Goal: Task Accomplishment & Management: Use online tool/utility

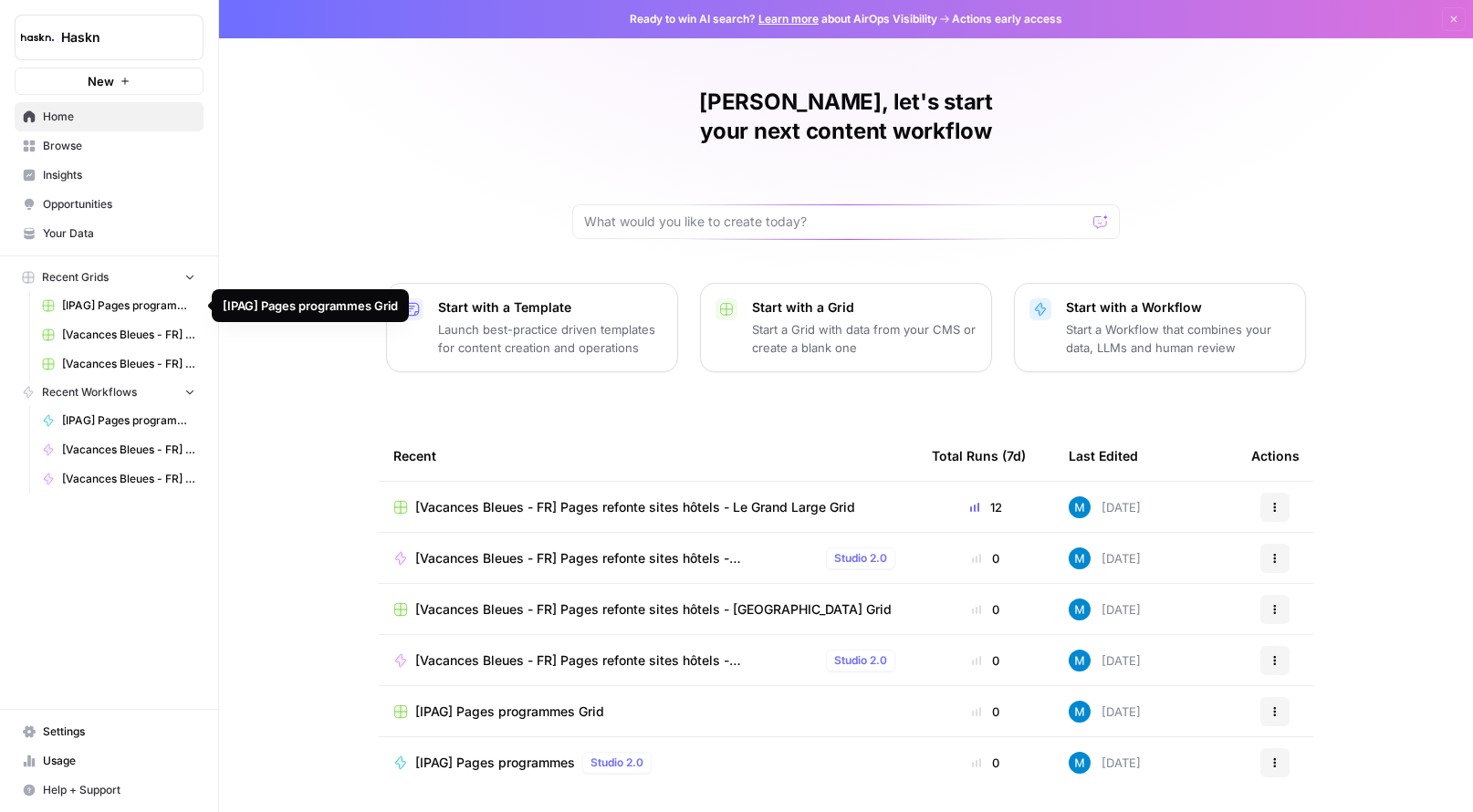
click at [127, 294] on link "[IPAG] Pages programmes Grid" at bounding box center [119, 306] width 169 height 29
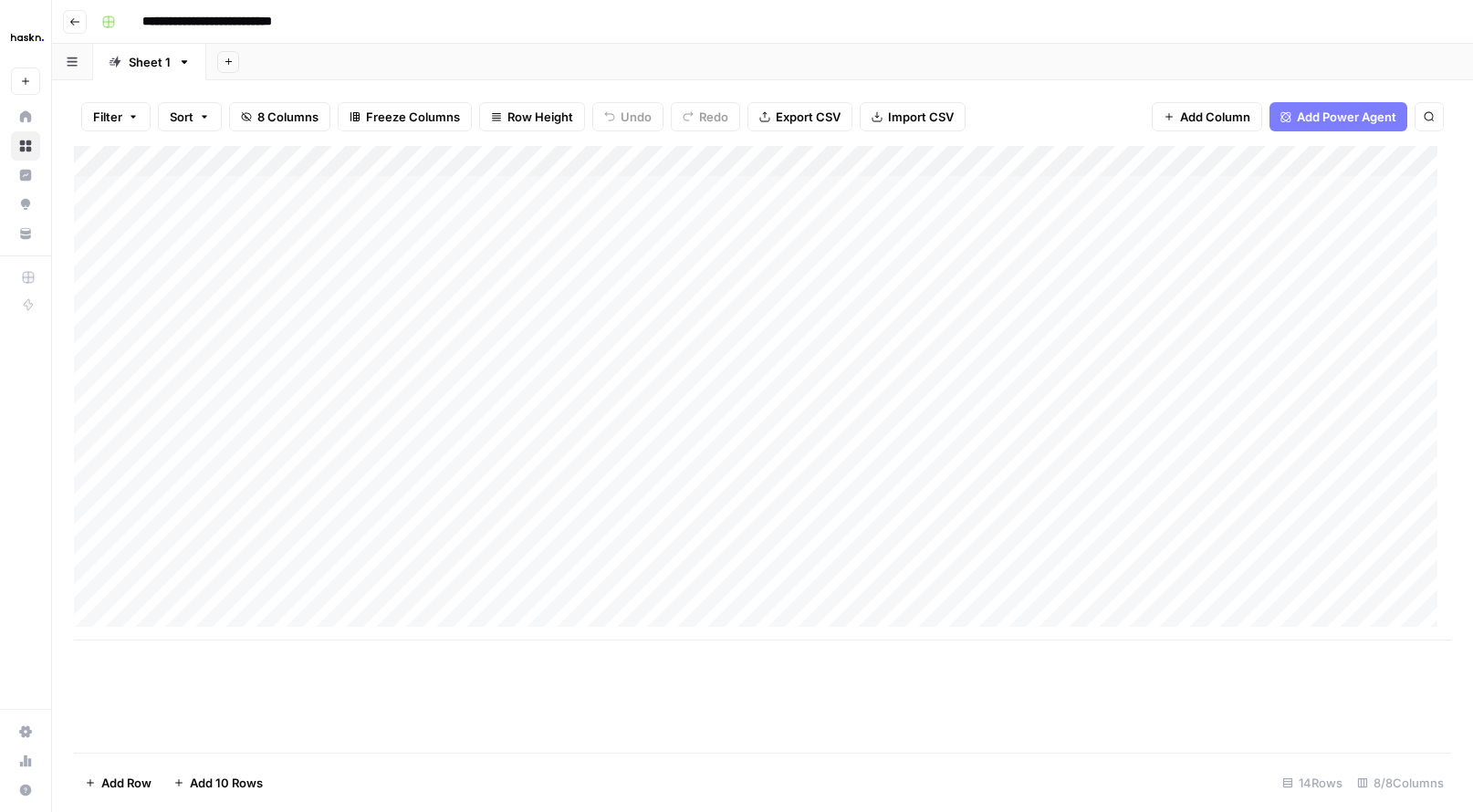
click at [753, 389] on div "Add Column" at bounding box center [762, 393] width 1377 height 494
click at [806, 194] on div "Add Column" at bounding box center [762, 393] width 1377 height 494
click at [1314, 188] on div "Add Column" at bounding box center [762, 393] width 1377 height 494
click at [1317, 223] on div "Add Column" at bounding box center [762, 393] width 1377 height 494
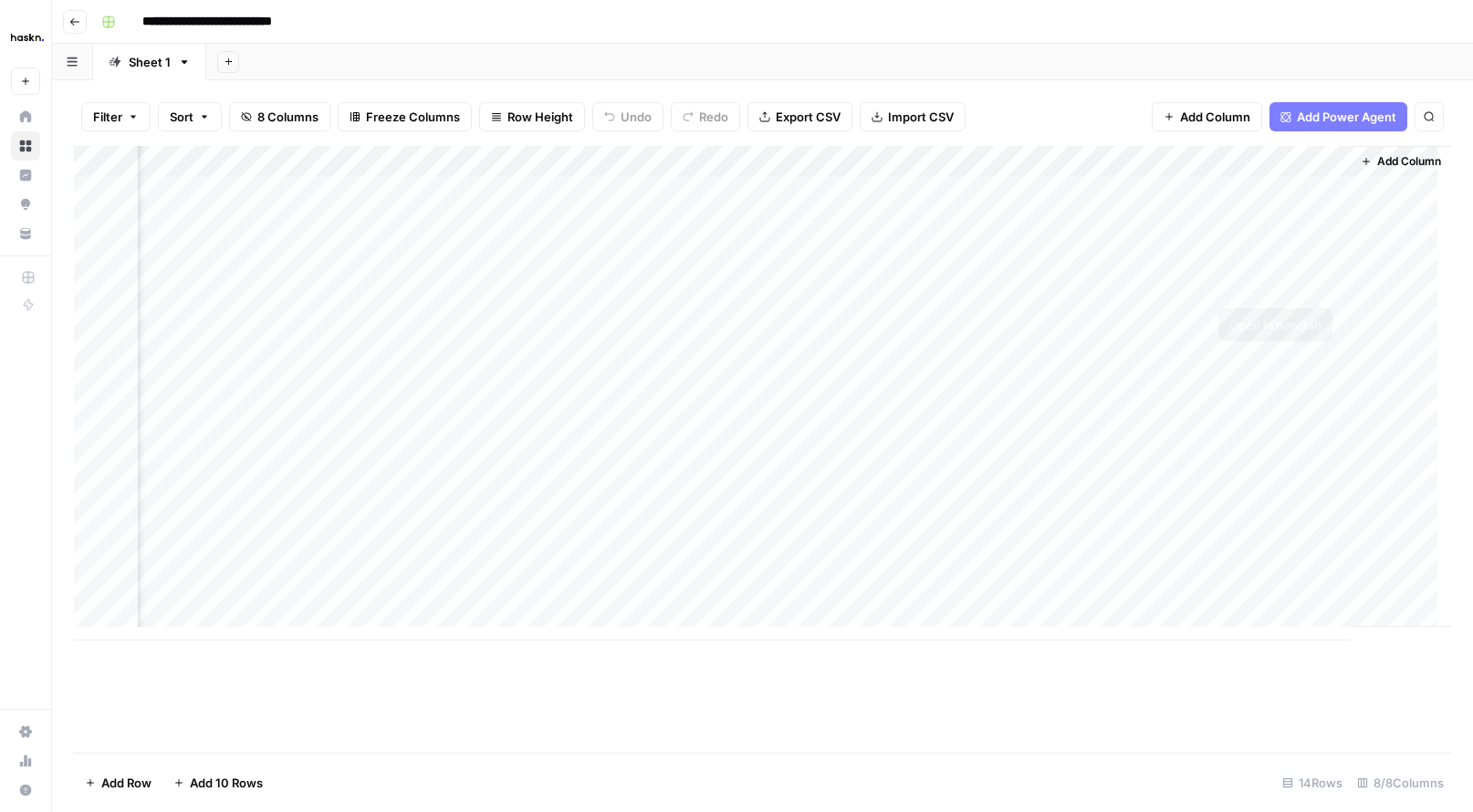
click at [1323, 254] on div "Add Column" at bounding box center [762, 393] width 1377 height 494
click at [1323, 282] on div "Add Column" at bounding box center [762, 393] width 1377 height 494
click at [1318, 190] on div "Add Column" at bounding box center [762, 393] width 1377 height 494
click at [557, 377] on div "Add Column" at bounding box center [762, 393] width 1377 height 494
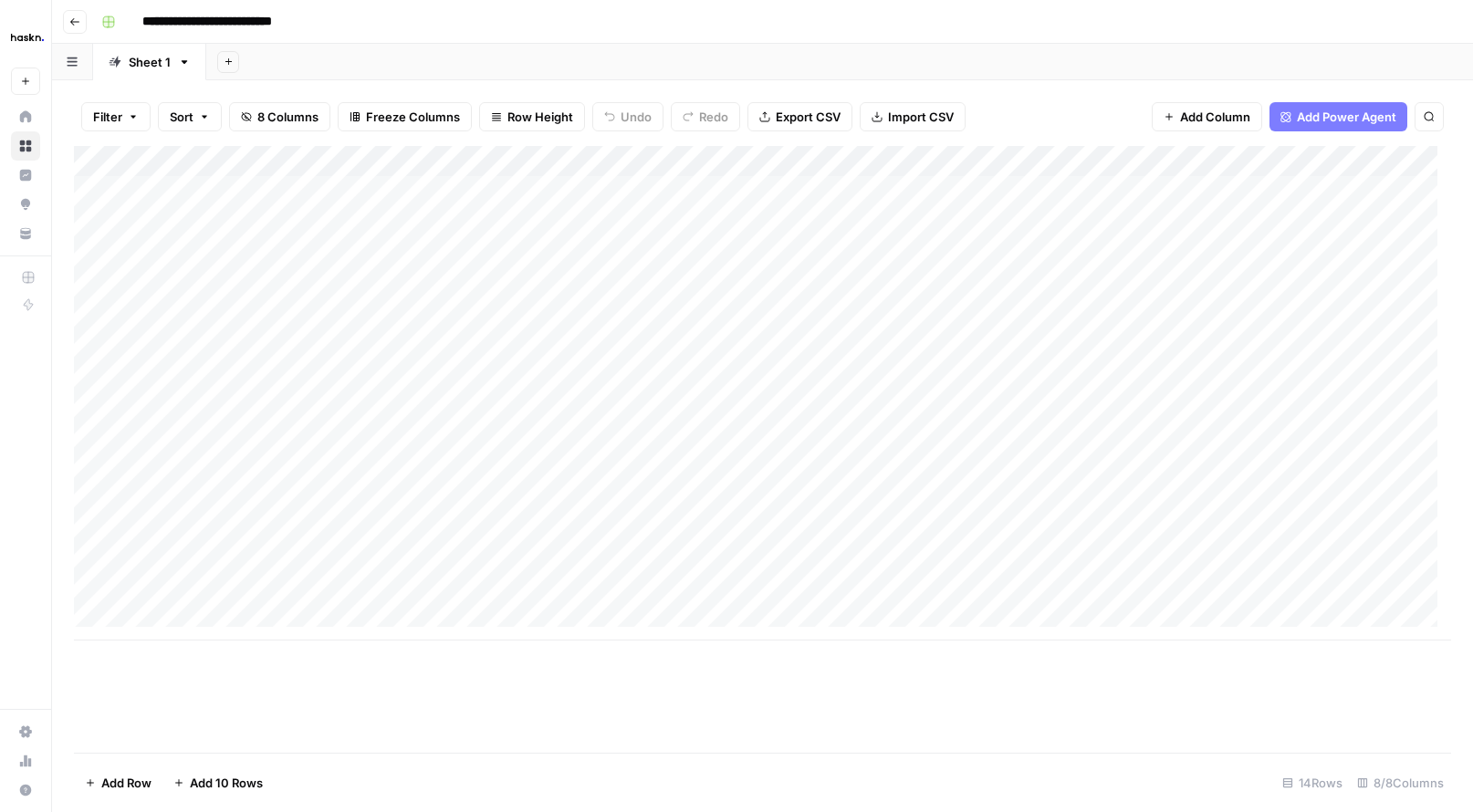
click at [297, 300] on div "Add Column" at bounding box center [762, 393] width 1377 height 494
click at [776, 313] on div "Add Column" at bounding box center [762, 393] width 1377 height 494
click at [1325, 312] on div "Add Column" at bounding box center [762, 393] width 1377 height 494
click at [1324, 348] on div "Add Column" at bounding box center [762, 393] width 1377 height 494
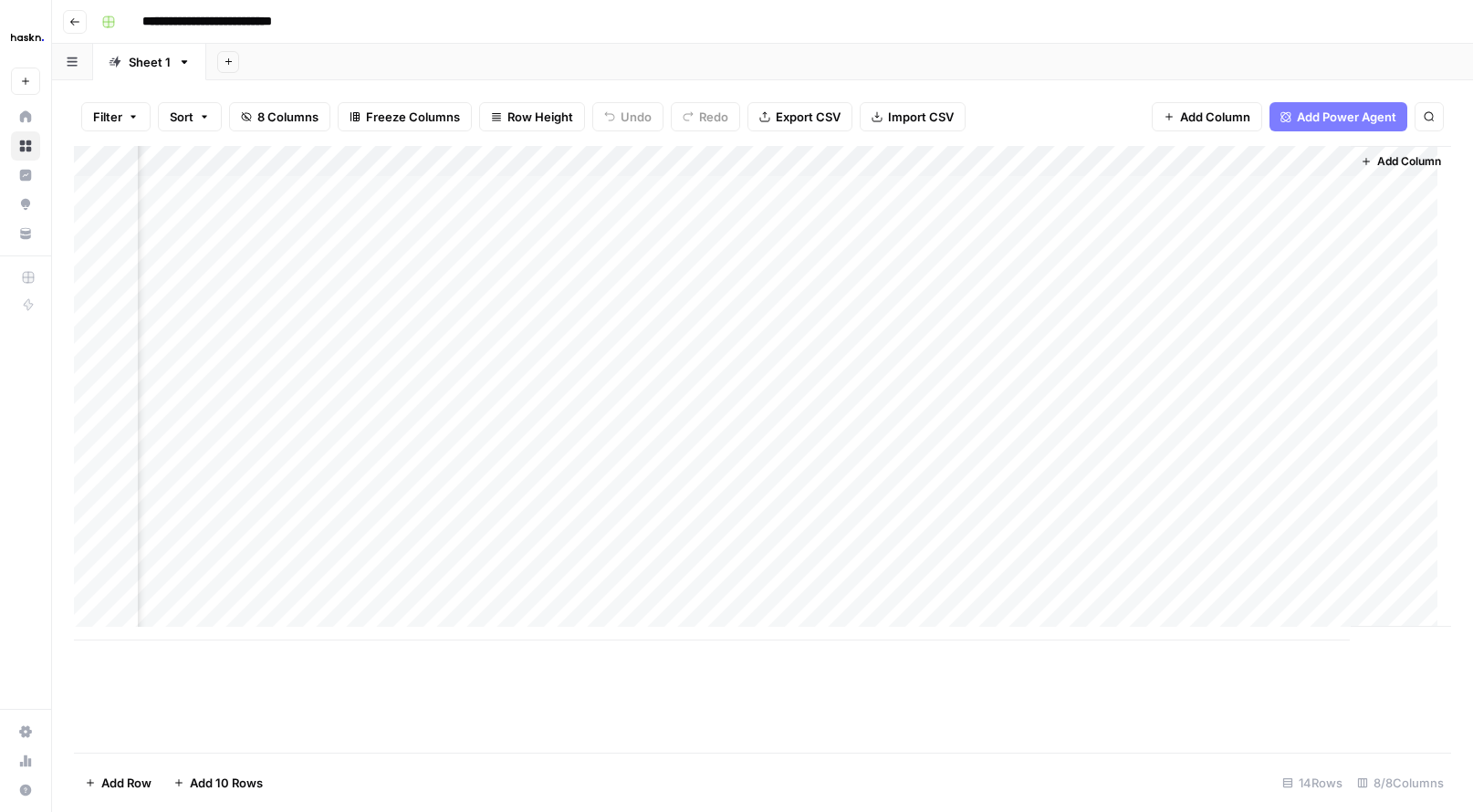
click at [1311, 377] on div "Add Column" at bounding box center [762, 393] width 1377 height 494
click at [1320, 407] on div "Add Column" at bounding box center [762, 393] width 1377 height 494
click at [1321, 444] on div "Add Column" at bounding box center [762, 393] width 1377 height 494
click at [1311, 471] on div "Add Column" at bounding box center [762, 393] width 1377 height 494
click at [1312, 499] on div "Add Column" at bounding box center [762, 393] width 1377 height 494
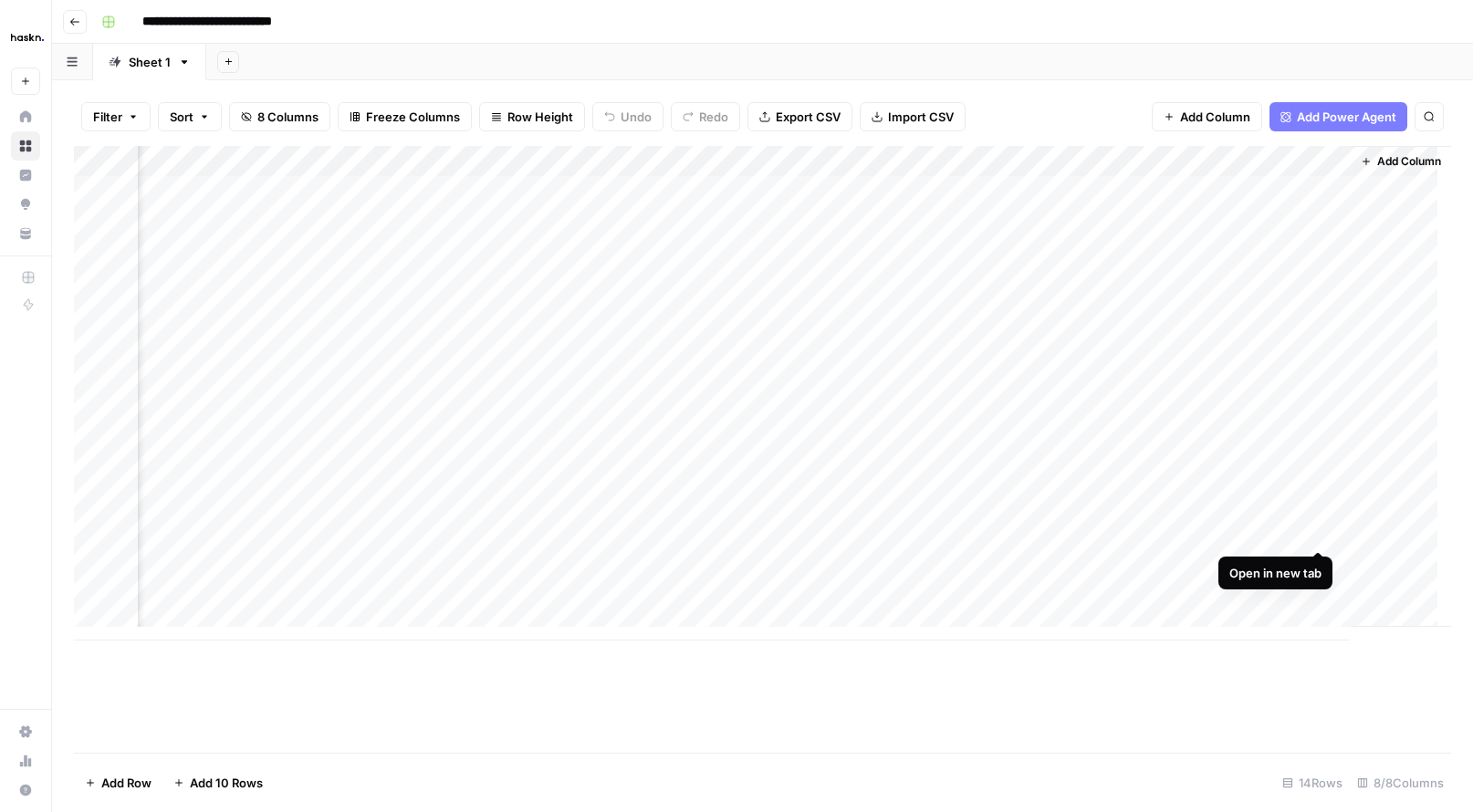
click at [1321, 536] on div "Add Column" at bounding box center [762, 393] width 1377 height 494
click at [1314, 557] on div "Add Column" at bounding box center [762, 393] width 1377 height 494
click at [1314, 591] on div "Add Column" at bounding box center [762, 393] width 1377 height 494
